Goal: Task Accomplishment & Management: Manage account settings

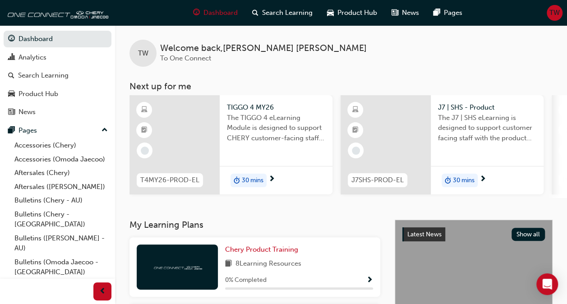
click at [554, 17] on span "TW" at bounding box center [554, 13] width 10 height 10
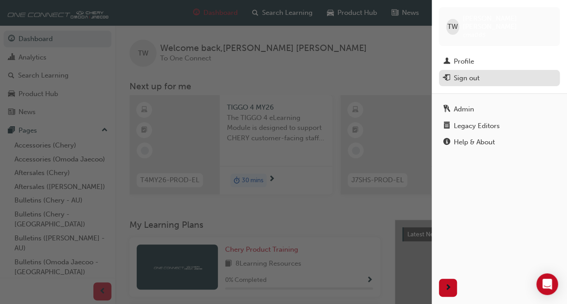
click at [493, 73] on div "Sign out" at bounding box center [499, 78] width 112 height 11
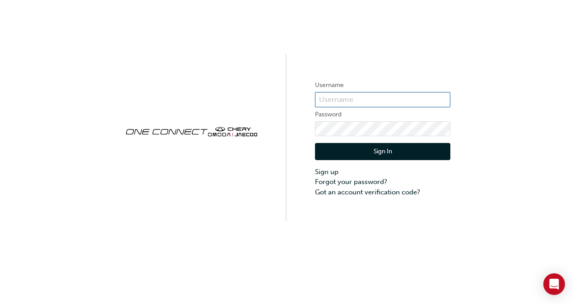
type input "cma085"
click at [360, 94] on input "cma085" at bounding box center [382, 99] width 135 height 15
drag, startPoint x: 360, startPoint y: 95, endPoint x: 315, endPoint y: 102, distance: 45.2
click at [315, 102] on input "cma085" at bounding box center [382, 99] width 135 height 15
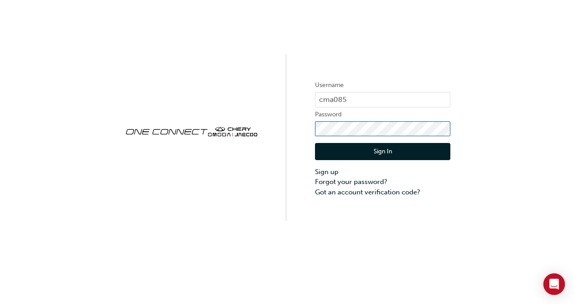
click at [304, 129] on div "Username cma085 Password Sign In Sign up Forgot your password? Got an account v…" at bounding box center [287, 110] width 574 height 221
click at [418, 157] on button "Sign In" at bounding box center [382, 151] width 135 height 17
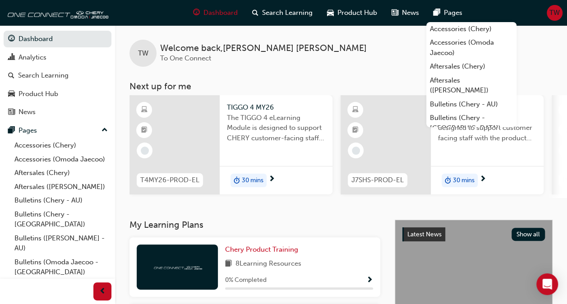
click at [554, 13] on span "TW" at bounding box center [554, 13] width 10 height 10
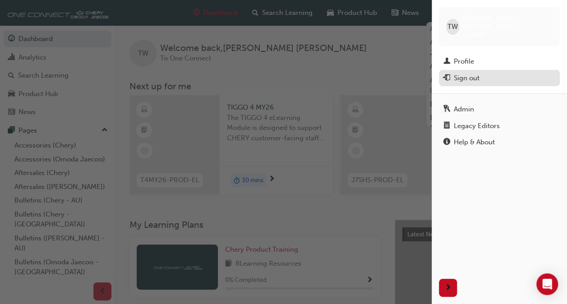
click at [483, 73] on div "Sign out" at bounding box center [499, 78] width 112 height 11
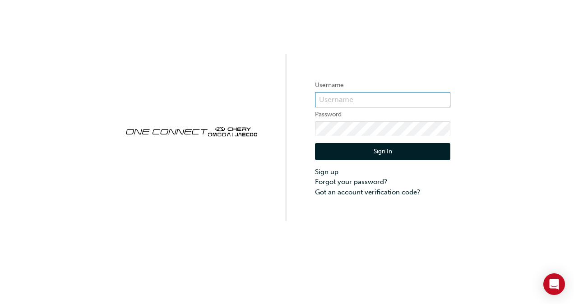
type input "cma085"
